Goal: Navigation & Orientation: Understand site structure

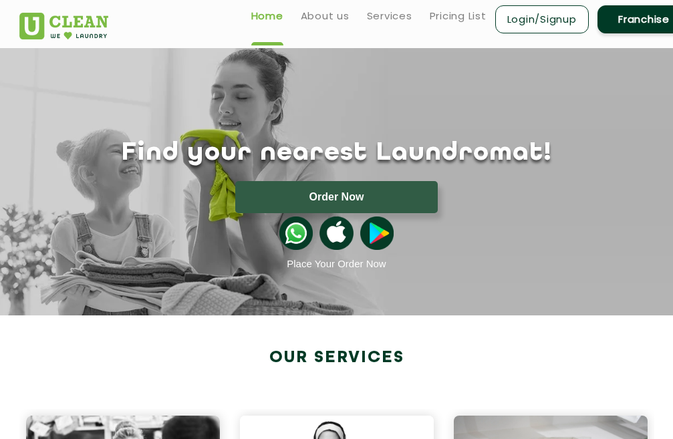
click at [646, 20] on link "Franchise" at bounding box center [644, 19] width 94 height 28
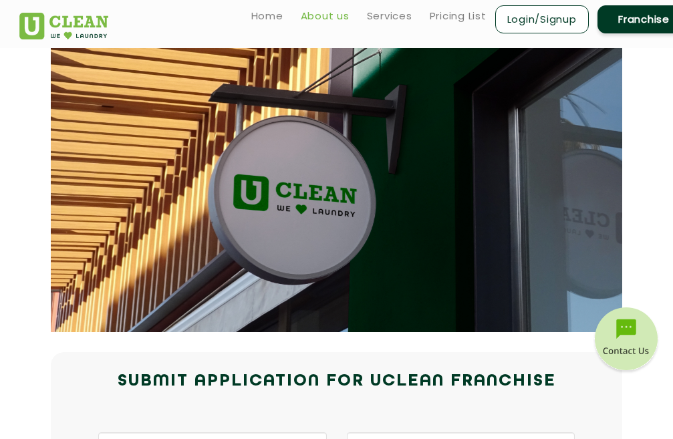
click at [331, 17] on link "About us" at bounding box center [325, 16] width 49 height 16
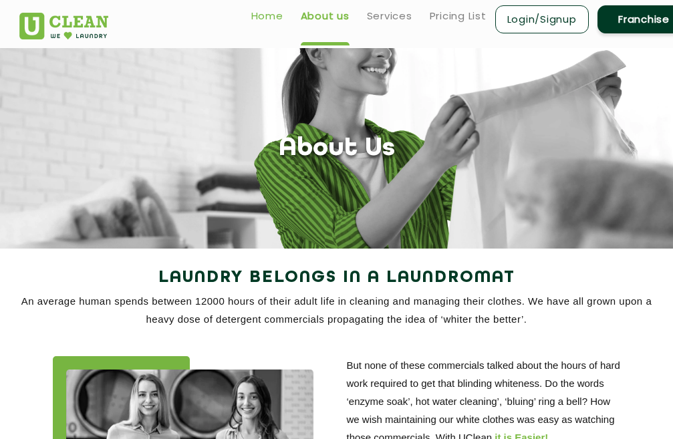
click at [268, 22] on link "Home" at bounding box center [267, 16] width 32 height 16
